Goal: Find specific page/section: Find specific page/section

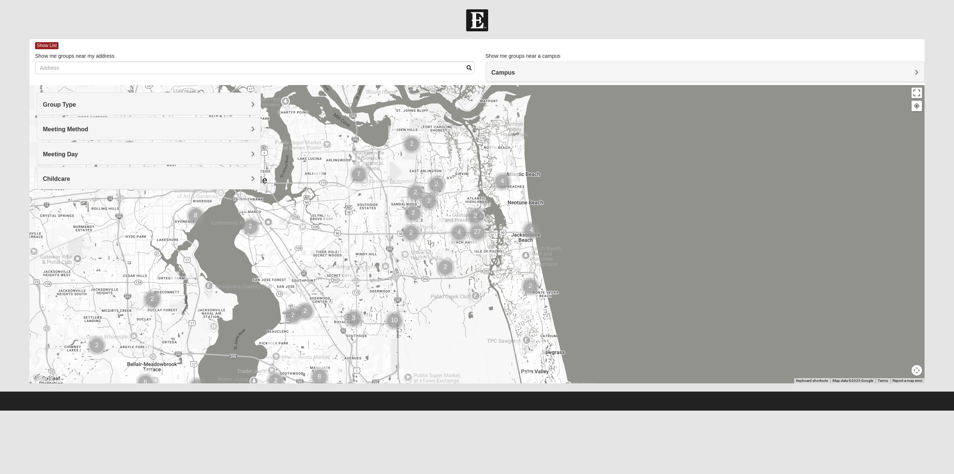
click at [80, 102] on h4 "Group Type" at bounding box center [149, 104] width 212 height 7
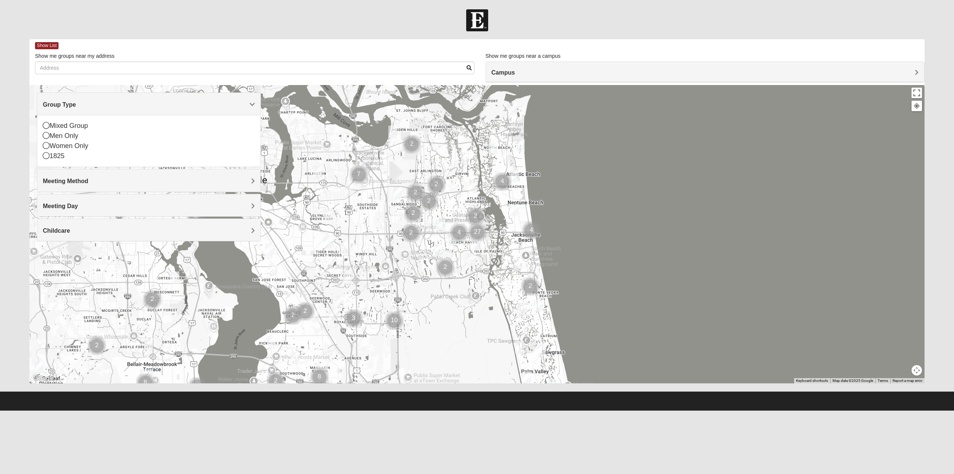
click at [110, 178] on h4 "Meeting Method" at bounding box center [149, 180] width 212 height 7
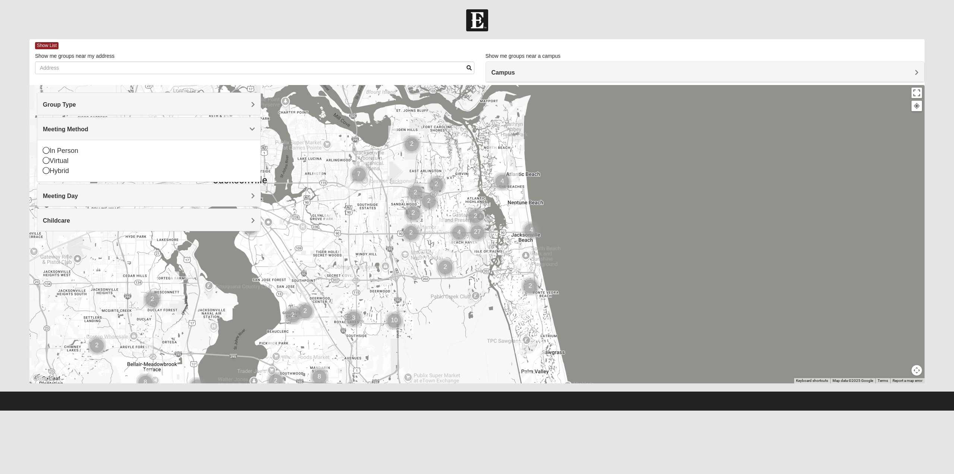
click at [108, 194] on h4 "Meeting Day" at bounding box center [149, 195] width 212 height 7
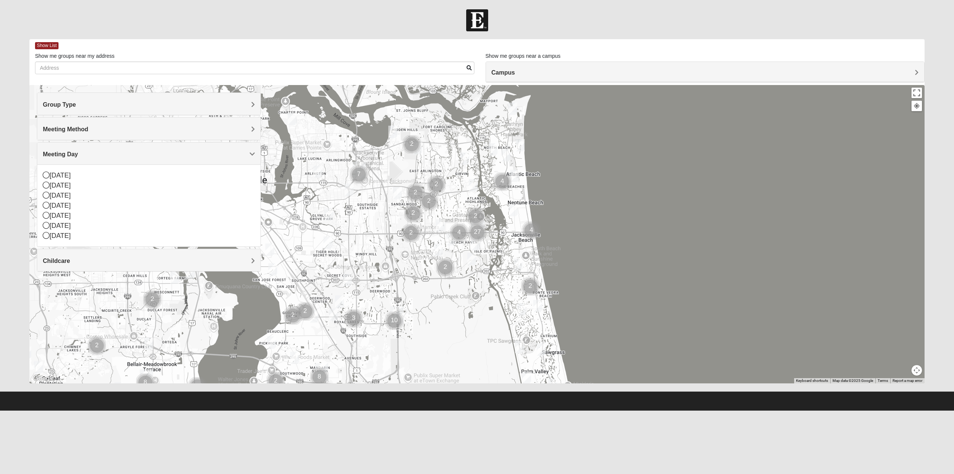
click at [111, 262] on h4 "Childcare" at bounding box center [149, 260] width 212 height 7
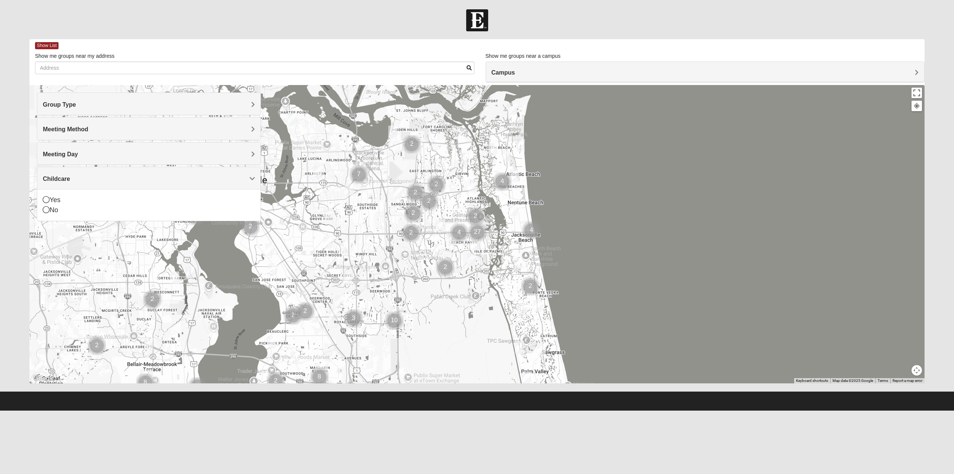
click at [82, 104] on h4 "Group Type" at bounding box center [149, 104] width 212 height 7
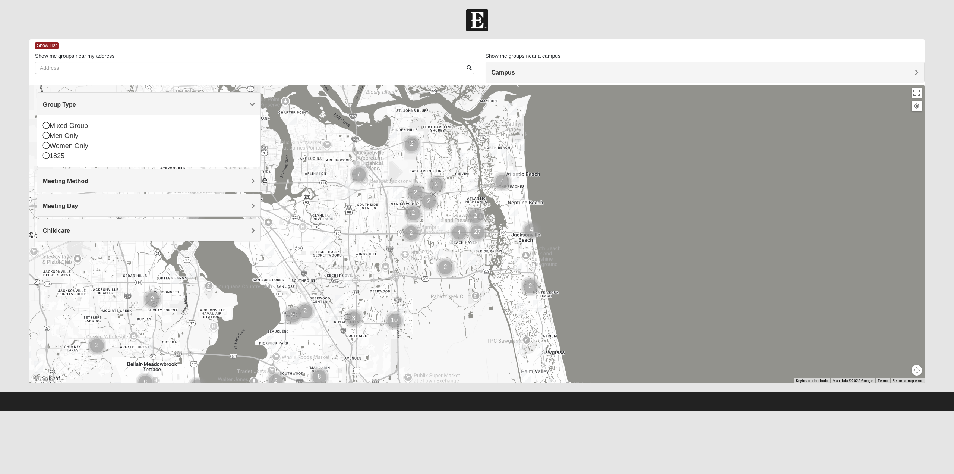
click at [566, 72] on h4 "Campus" at bounding box center [704, 72] width 427 height 7
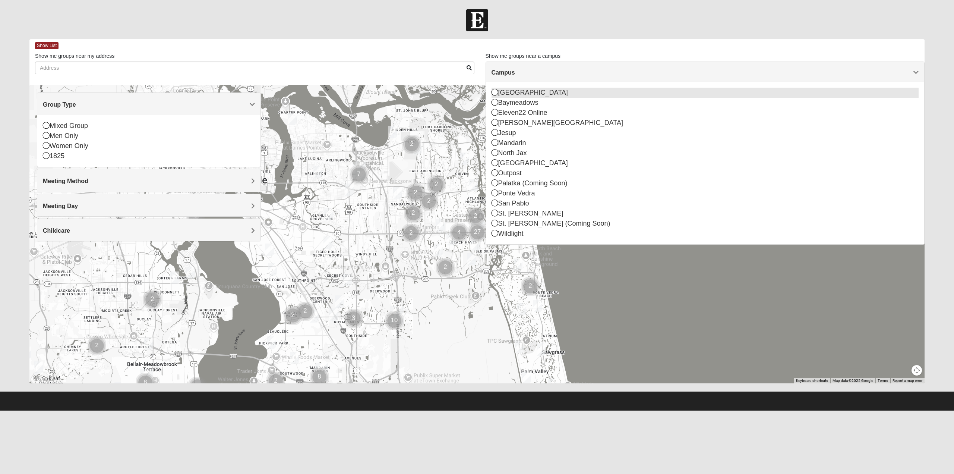
click at [496, 93] on icon at bounding box center [494, 92] width 7 height 7
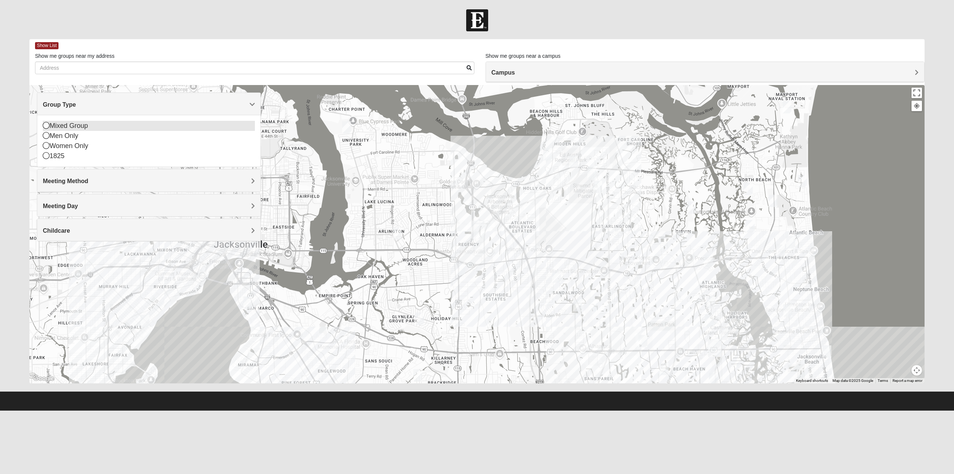
click at [46, 126] on icon at bounding box center [46, 125] width 7 height 7
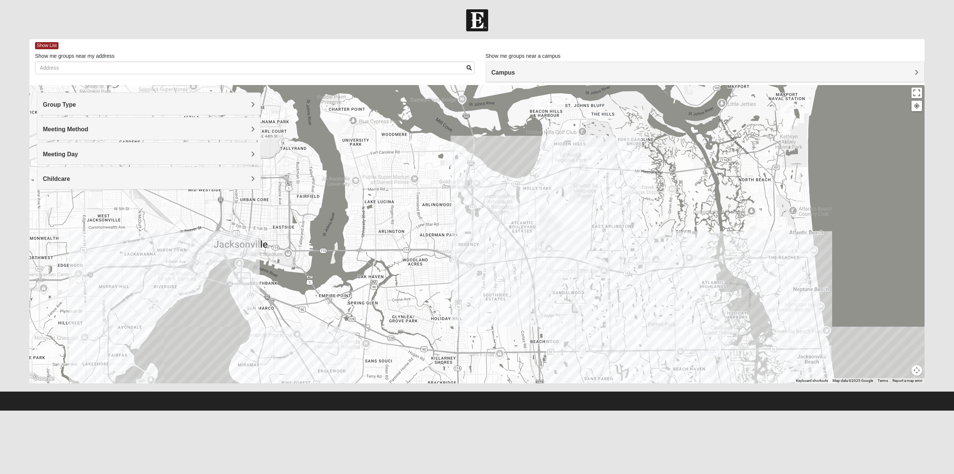
click at [93, 129] on h4 "Meeting Method" at bounding box center [149, 129] width 212 height 7
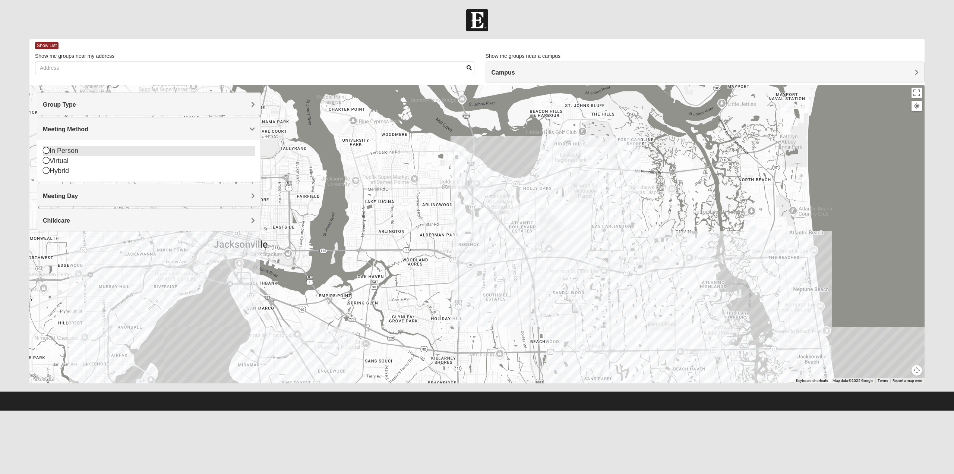
click at [47, 150] on icon at bounding box center [46, 150] width 7 height 7
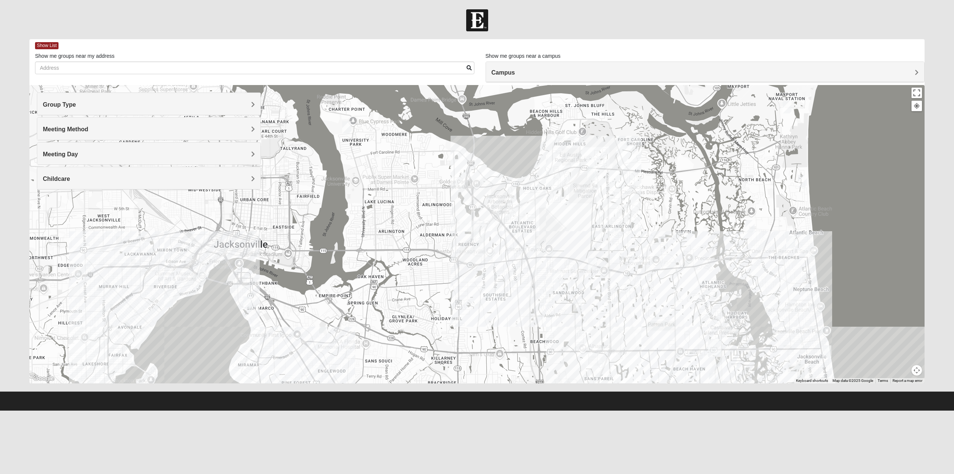
click at [104, 154] on h4 "Meeting Day" at bounding box center [149, 154] width 212 height 7
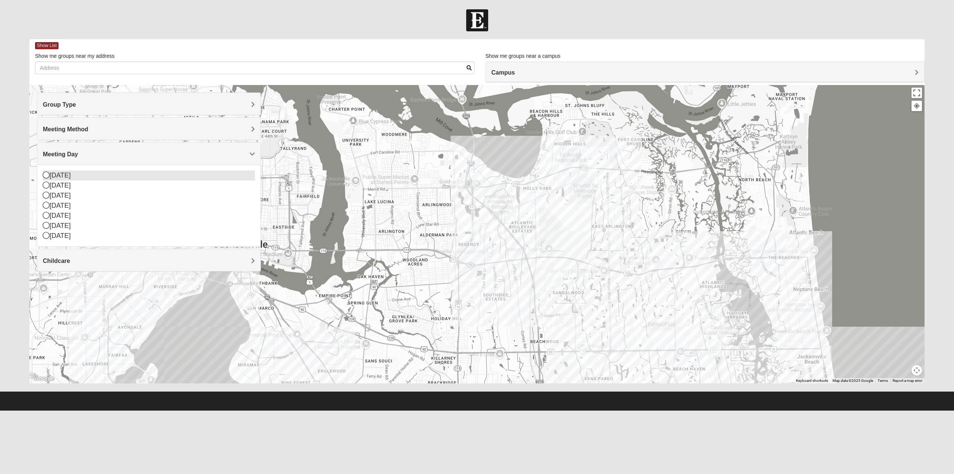
click at [47, 177] on icon at bounding box center [46, 174] width 7 height 7
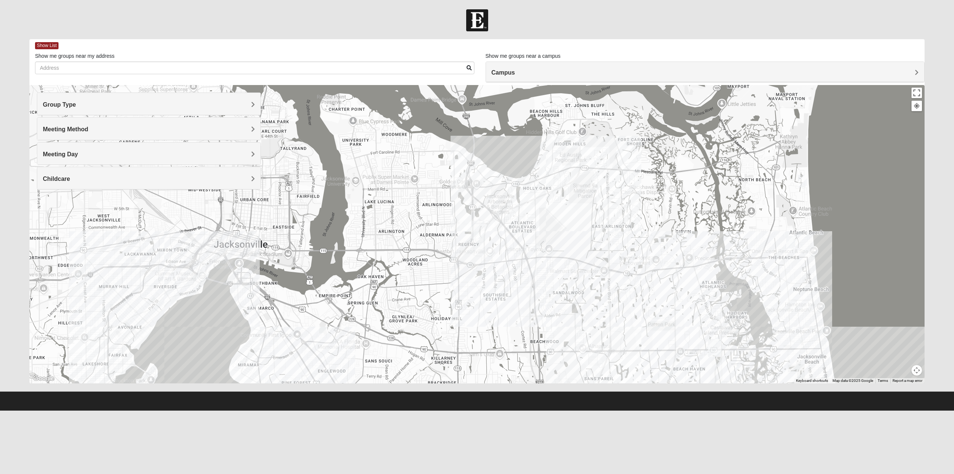
click at [77, 179] on h4 "Childcare" at bounding box center [149, 178] width 212 height 7
click at [47, 202] on icon at bounding box center [46, 199] width 7 height 7
click at [566, 240] on img "Mixed Dennis 32233" at bounding box center [790, 242] width 9 height 12
click at [566, 221] on span "Learn More" at bounding box center [747, 225] width 31 height 8
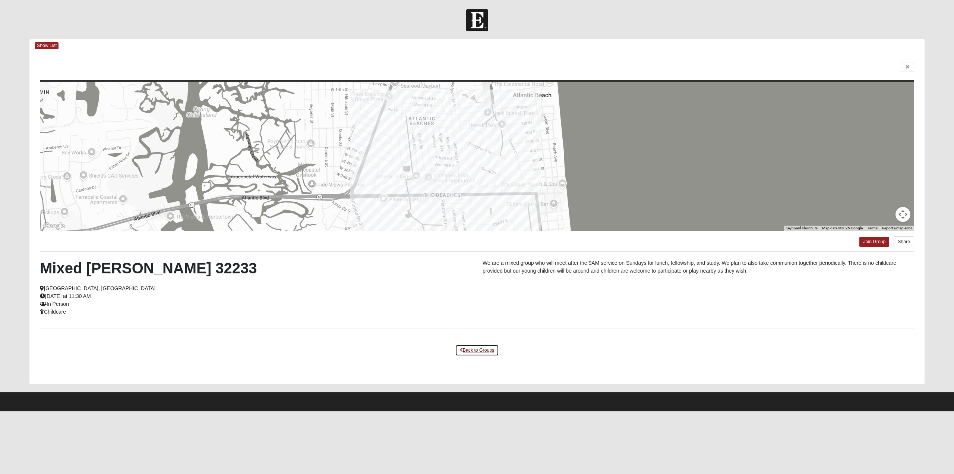
click at [484, 294] on link "Back to Groups" at bounding box center [477, 350] width 44 height 12
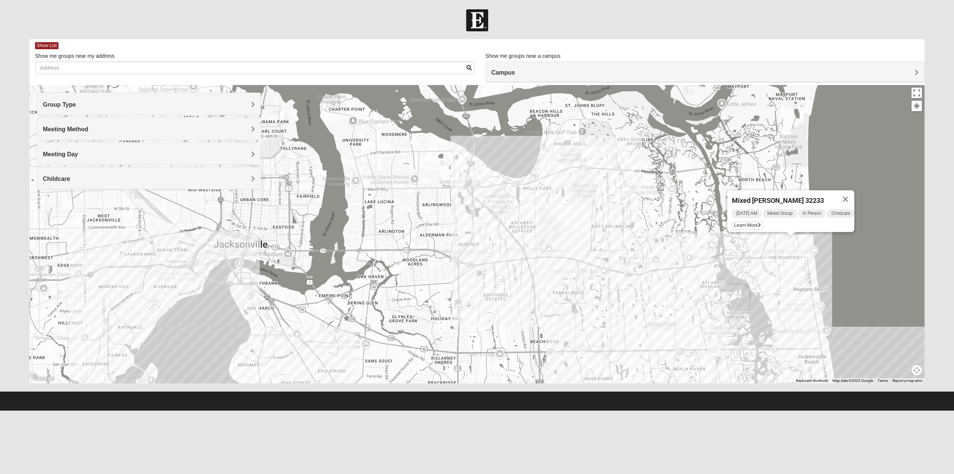
click at [59, 97] on div "Group Type" at bounding box center [148, 104] width 223 height 22
